Goal: Task Accomplishment & Management: Use online tool/utility

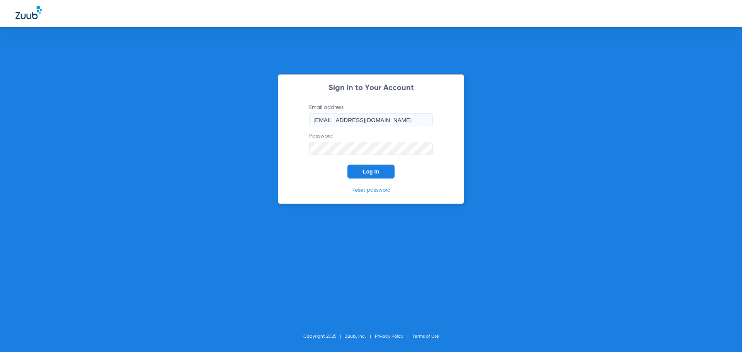
click at [357, 172] on button "Log In" at bounding box center [370, 172] width 47 height 14
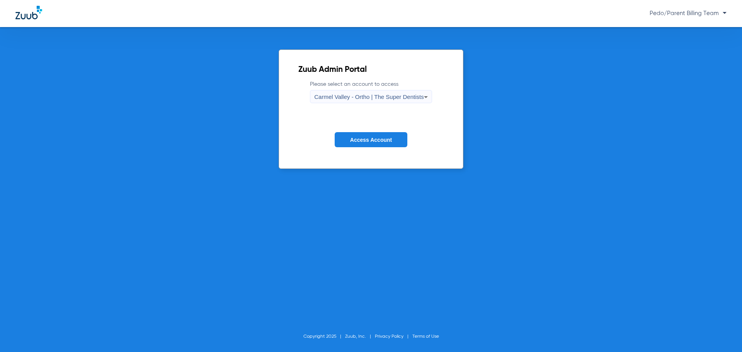
click at [382, 98] on span "Carmel Valley - Ortho | The Super Dentists" at bounding box center [368, 96] width 109 height 7
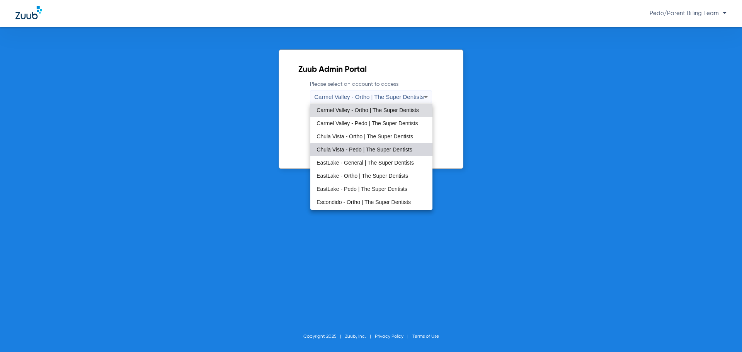
click at [374, 153] on mat-option "Chula Vista - Pedo | The Super Dentists" at bounding box center [371, 149] width 122 height 13
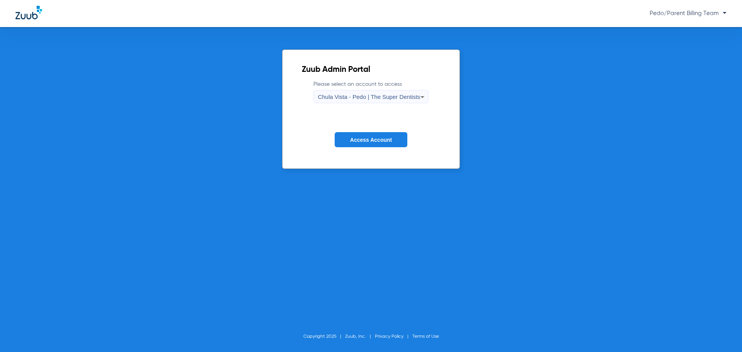
click at [368, 140] on span "Access Account" at bounding box center [371, 140] width 42 height 6
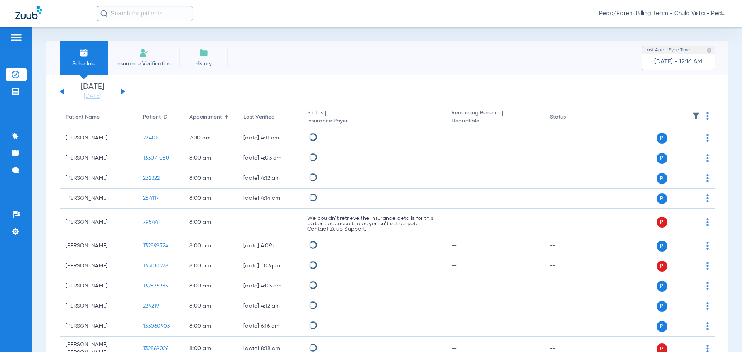
click at [142, 64] on span "Insurance Verification" at bounding box center [144, 64] width 60 height 8
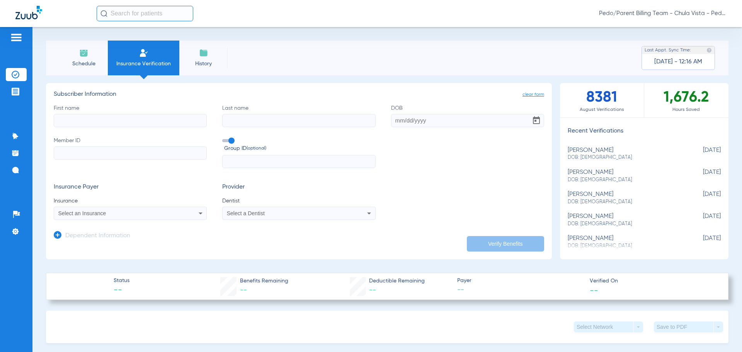
click at [138, 15] on input "text" at bounding box center [145, 13] width 97 height 15
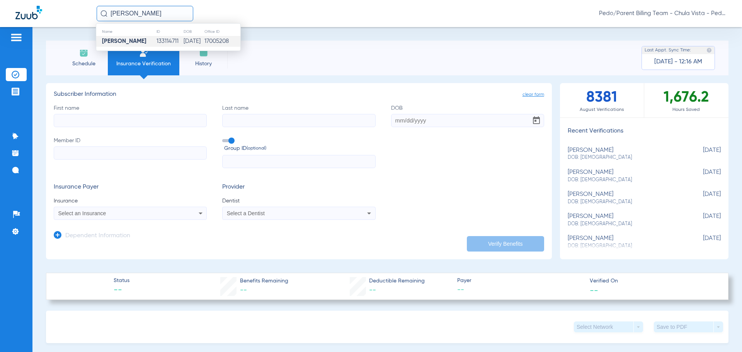
type input "[PERSON_NAME]"
click at [156, 42] on td "133114711" at bounding box center [169, 41] width 27 height 11
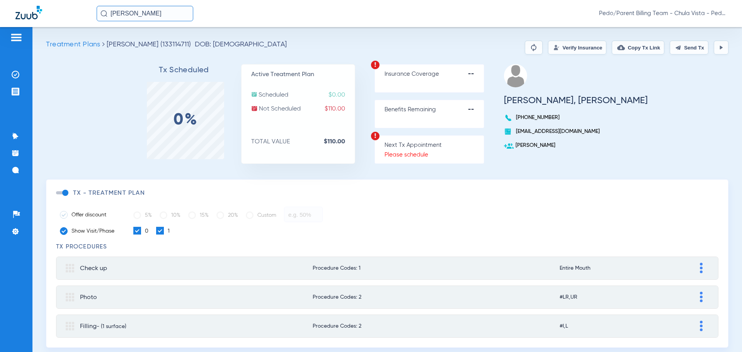
click at [571, 48] on button "Verify Insurance" at bounding box center [577, 48] width 58 height 14
